Goal: Transaction & Acquisition: Book appointment/travel/reservation

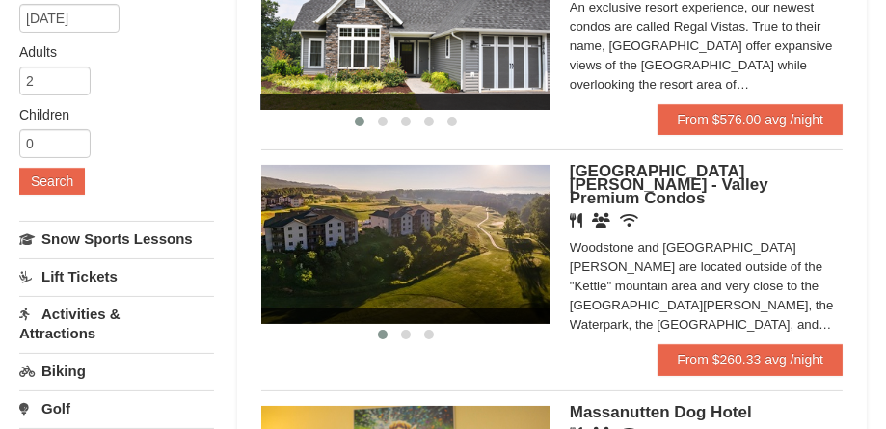
scroll to position [309, 0]
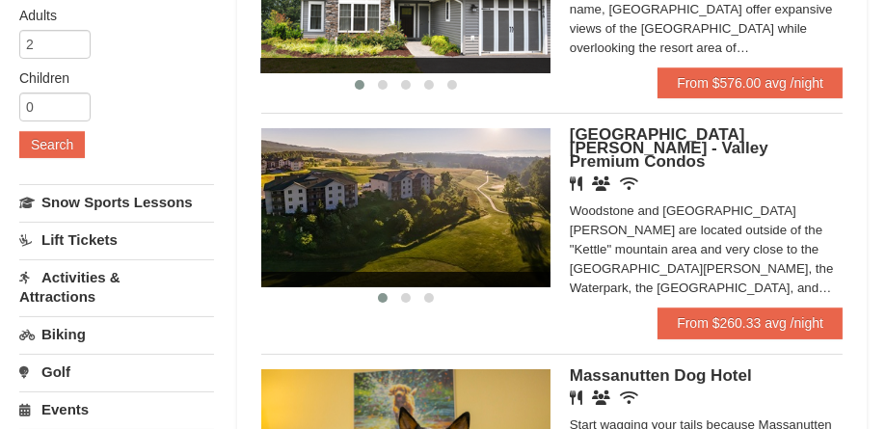
click at [733, 269] on div "Woodstone and Woodstone Casa de Campo are located outside of the "Kettle" mount…" at bounding box center [706, 250] width 273 height 96
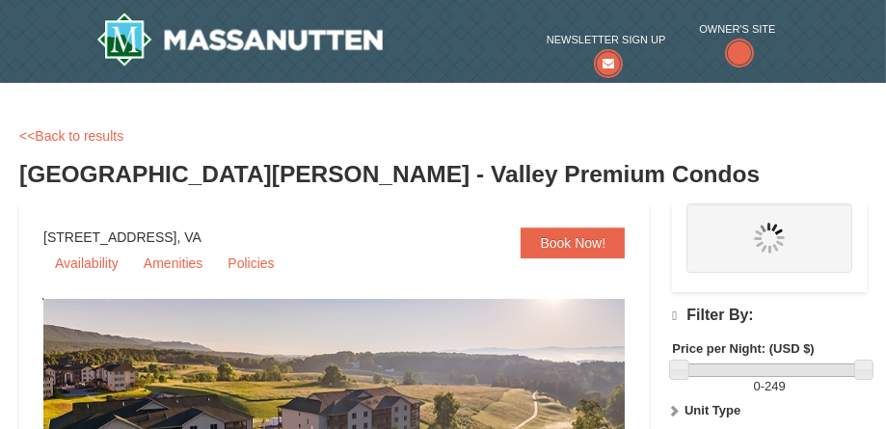
select select "10"
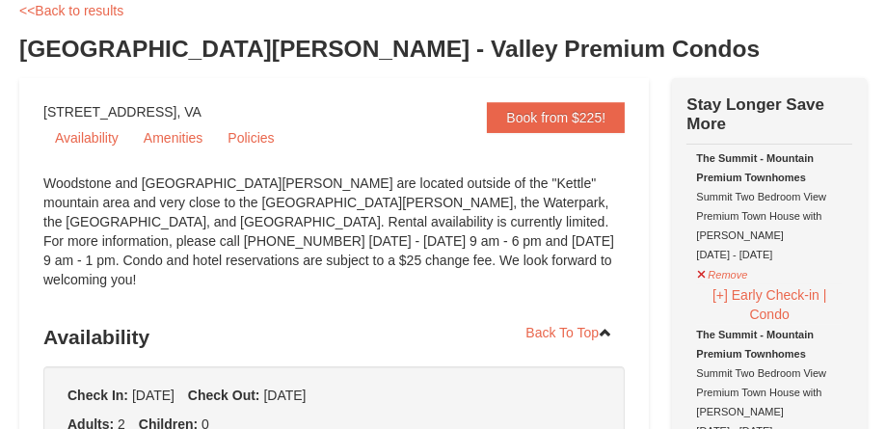
scroll to position [142, 0]
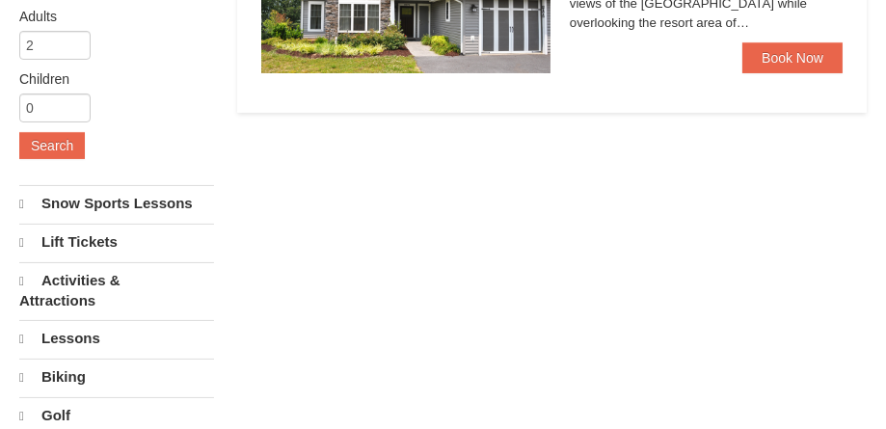
select select "10"
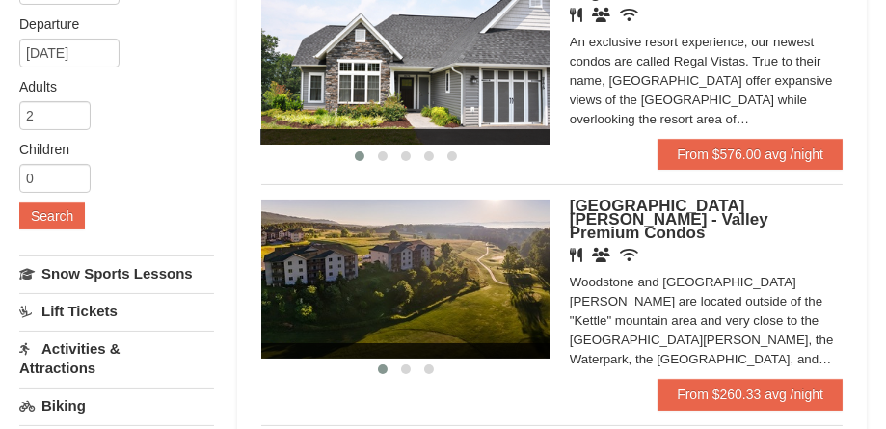
scroll to position [218, 0]
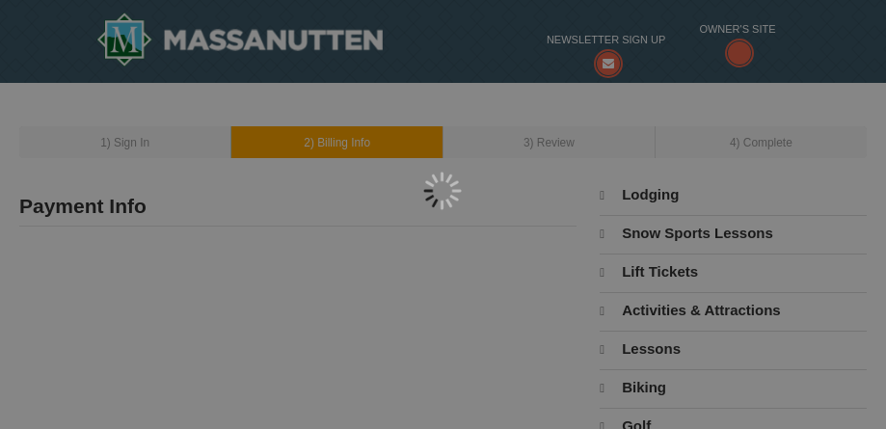
scroll to position [39, 0]
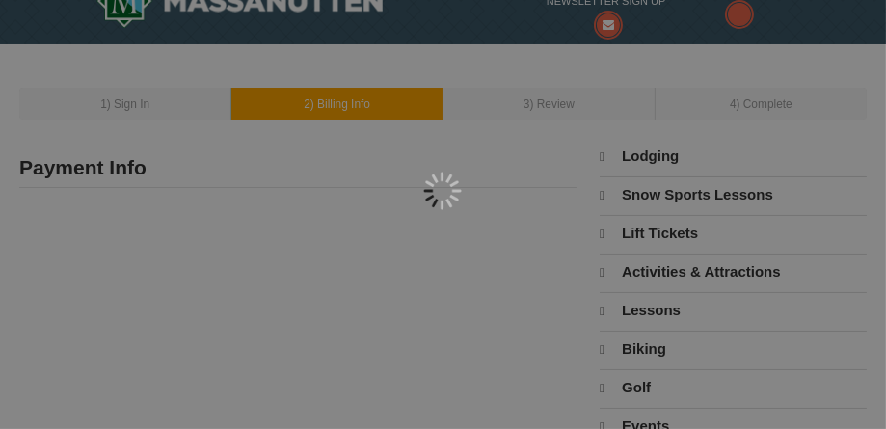
select select "10"
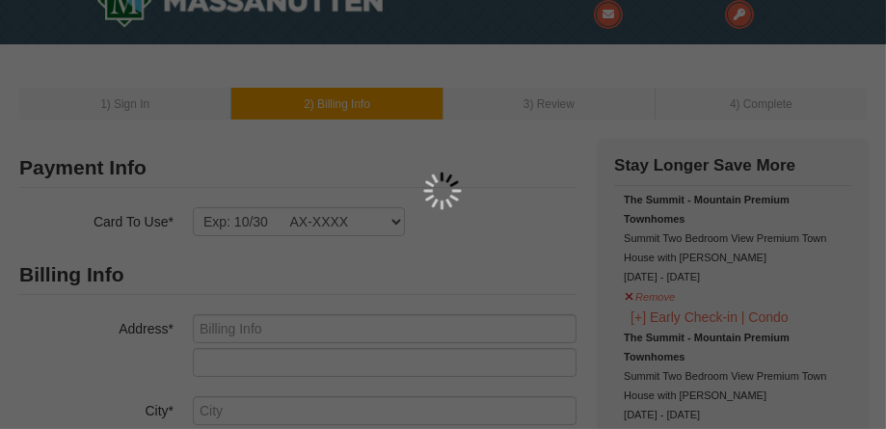
type input "1130 eastwood branch drive 32259"
type input "Saint Johns"
select select "FL"
type input "32259"
type input "904"
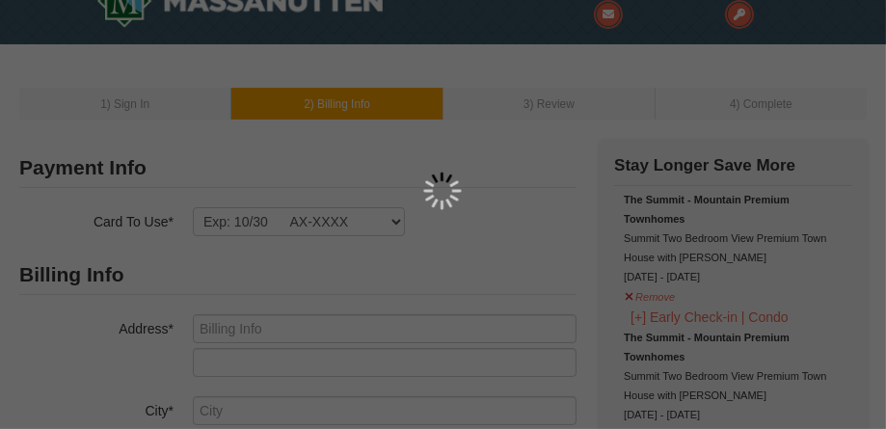
type input "885"
type input "2550"
type input "bazzelld56@yahoo.com"
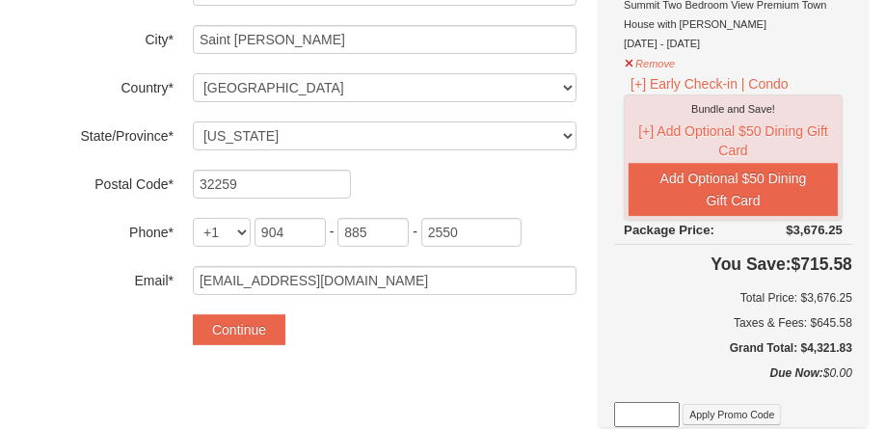
scroll to position [406, 0]
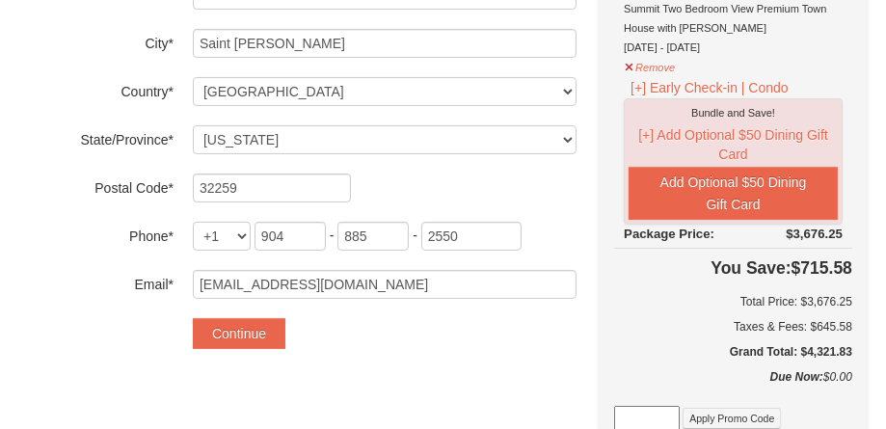
click at [240, 326] on button "Continue" at bounding box center [239, 333] width 93 height 31
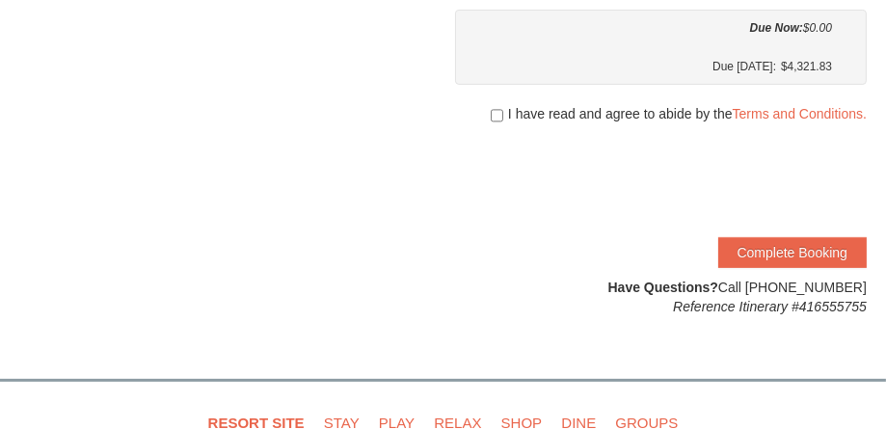
scroll to position [619, 0]
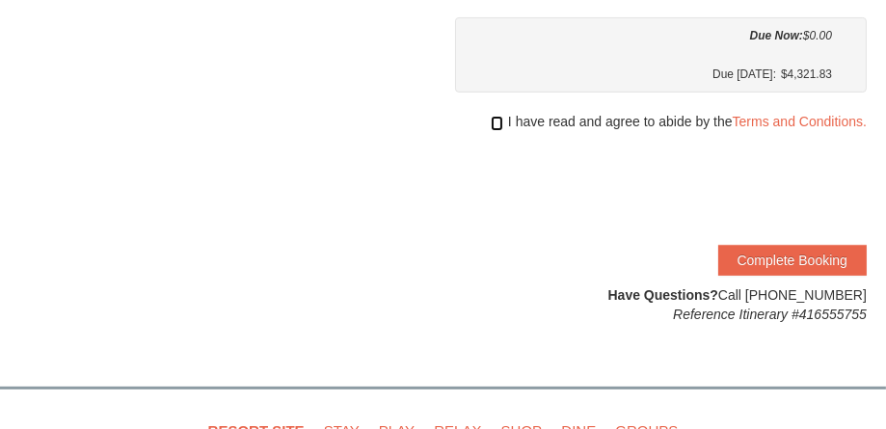
click at [497, 116] on input "checkbox" at bounding box center [497, 123] width 13 height 15
checkbox input "true"
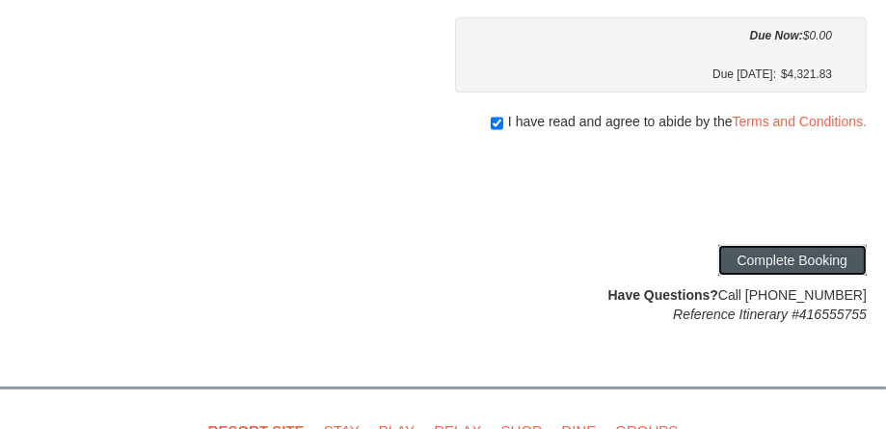
click at [775, 258] on button "Complete Booking" at bounding box center [793, 260] width 149 height 31
